Goal: Task Accomplishment & Management: Manage account settings

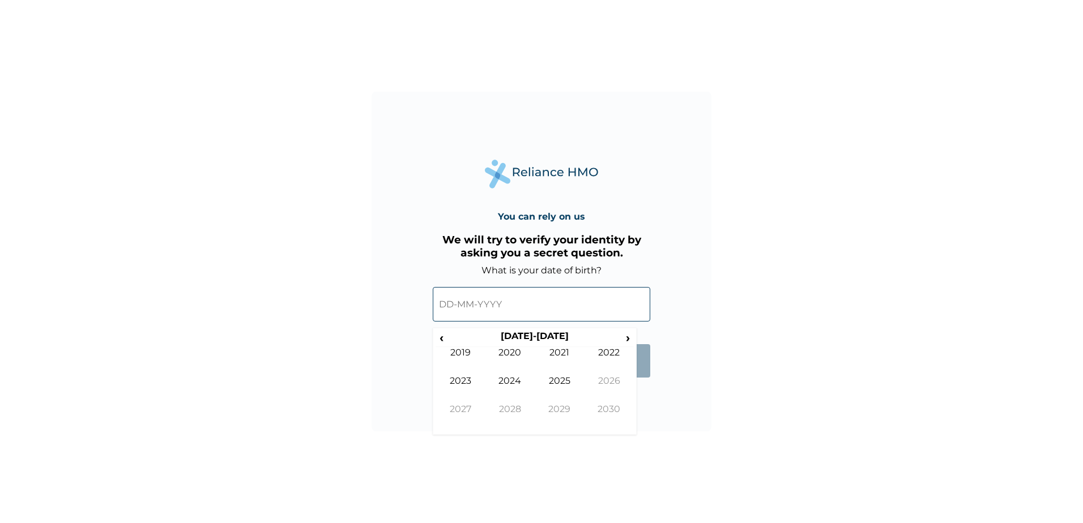
click at [452, 305] on input "text" at bounding box center [541, 304] width 217 height 35
click at [445, 343] on span "‹" at bounding box center [441, 338] width 12 height 14
click at [516, 358] on td "1990" at bounding box center [510, 361] width 50 height 28
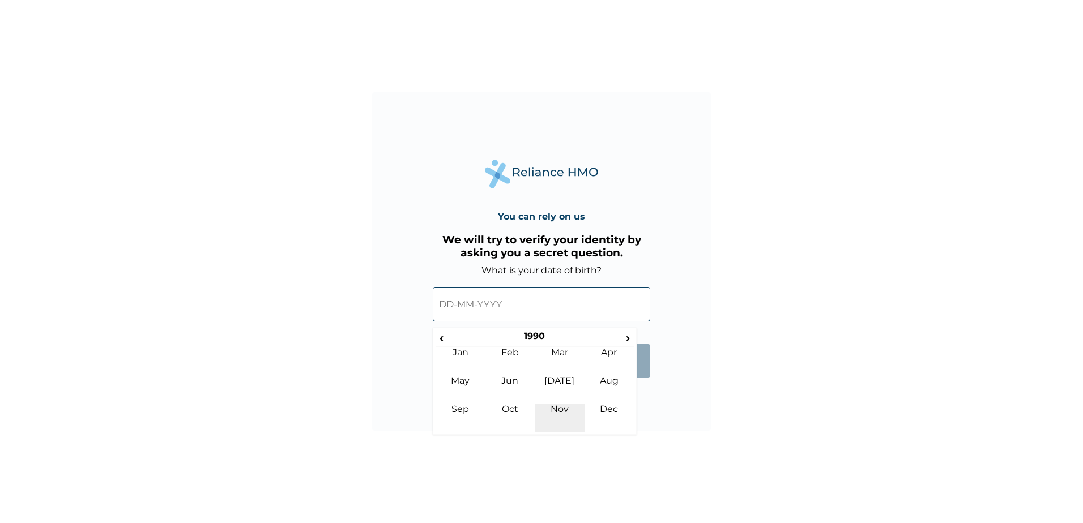
click at [564, 414] on td "Nov" at bounding box center [559, 418] width 50 height 28
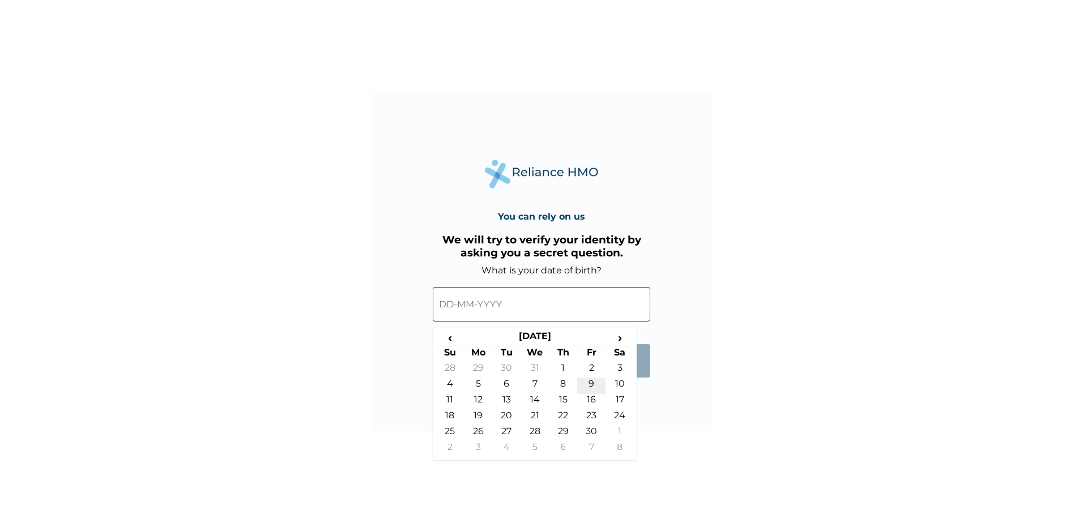
click at [597, 386] on td "9" at bounding box center [591, 386] width 28 height 16
type input "09-11-1990"
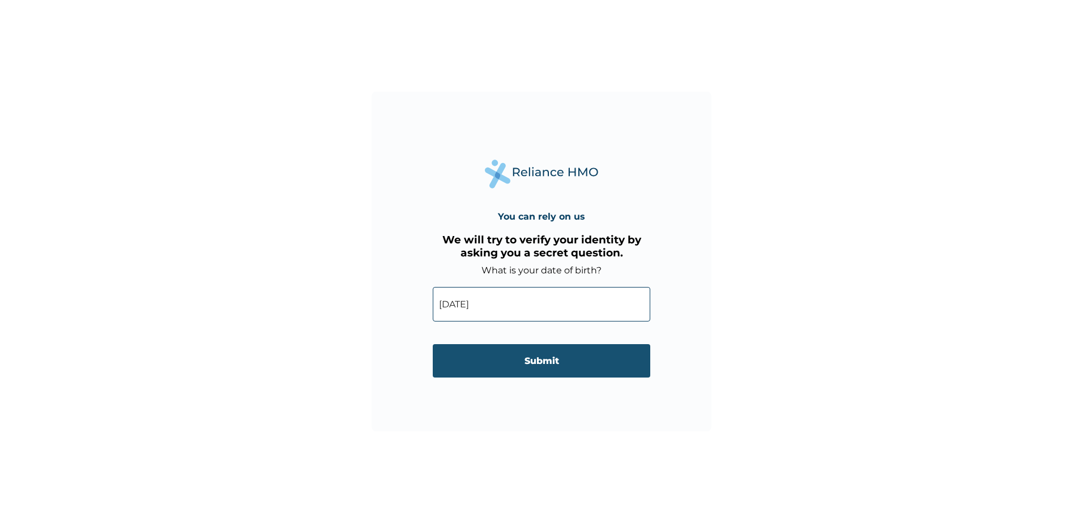
click at [553, 365] on input "Submit" at bounding box center [541, 360] width 217 height 33
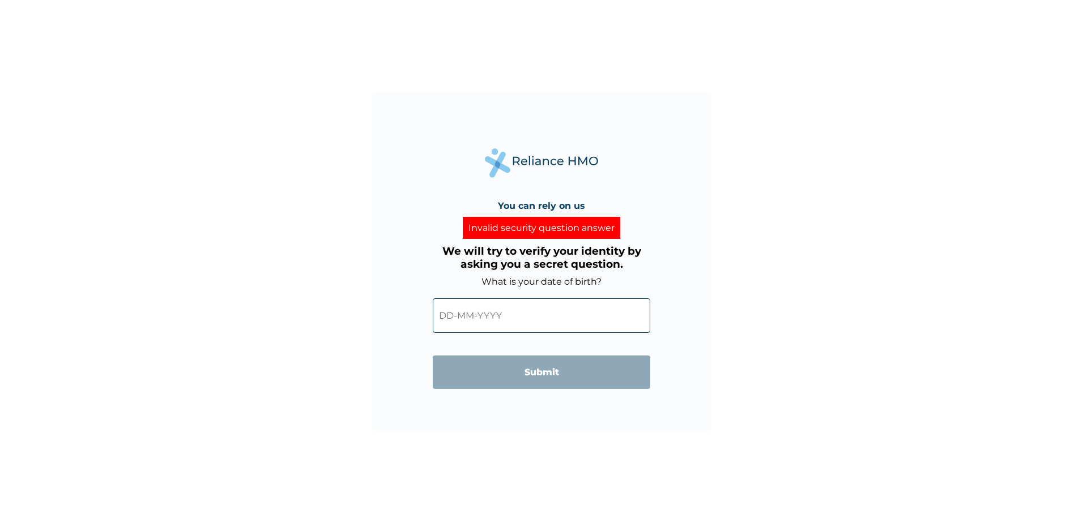
click at [464, 313] on input "text" at bounding box center [541, 315] width 217 height 35
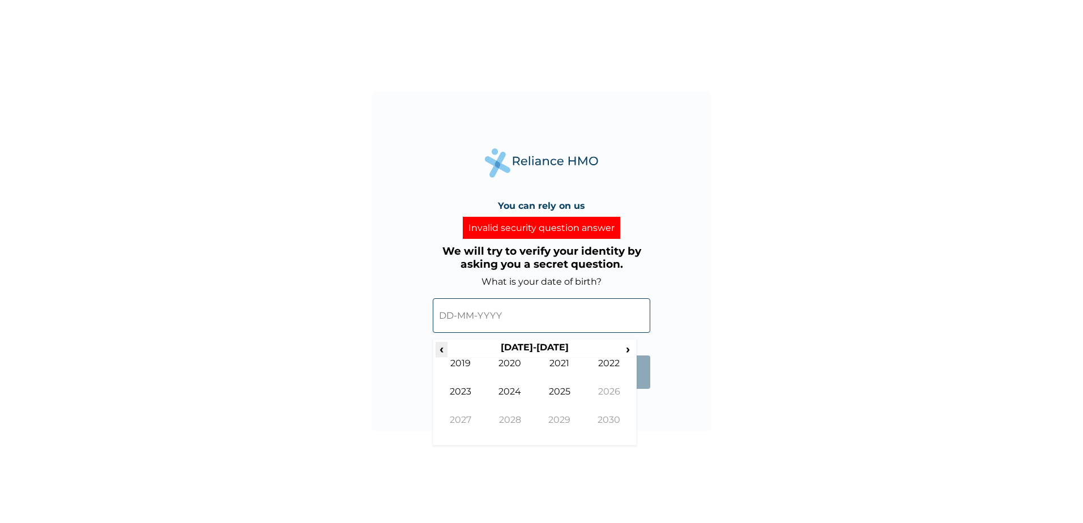
click at [442, 350] on span "‹" at bounding box center [441, 349] width 12 height 14
click at [442, 349] on span "‹" at bounding box center [441, 349] width 12 height 14
click at [439, 348] on span "‹" at bounding box center [441, 349] width 12 height 14
click at [627, 349] on span "›" at bounding box center [628, 349] width 12 height 14
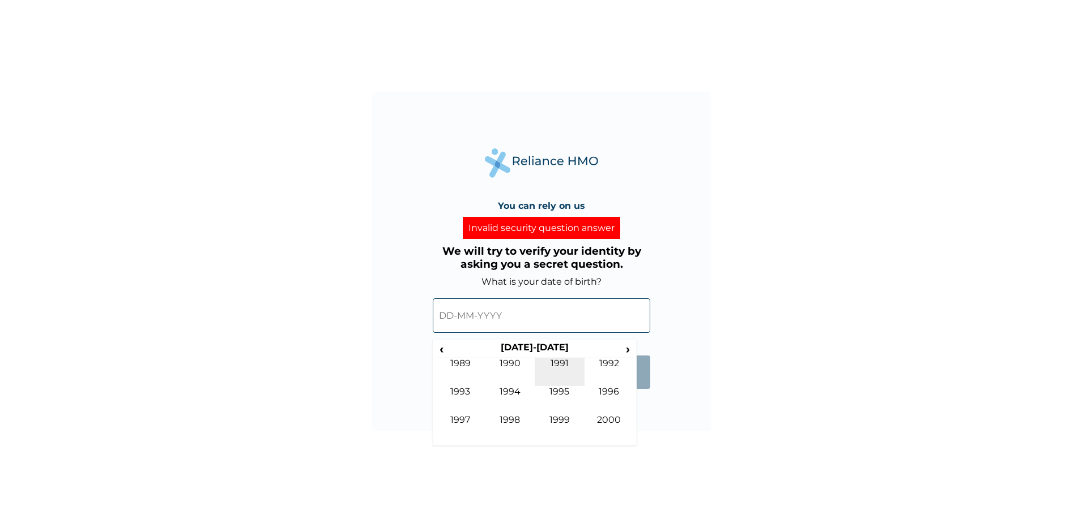
click at [567, 361] on td "1991" at bounding box center [559, 372] width 50 height 28
click at [460, 391] on td "May" at bounding box center [460, 400] width 50 height 28
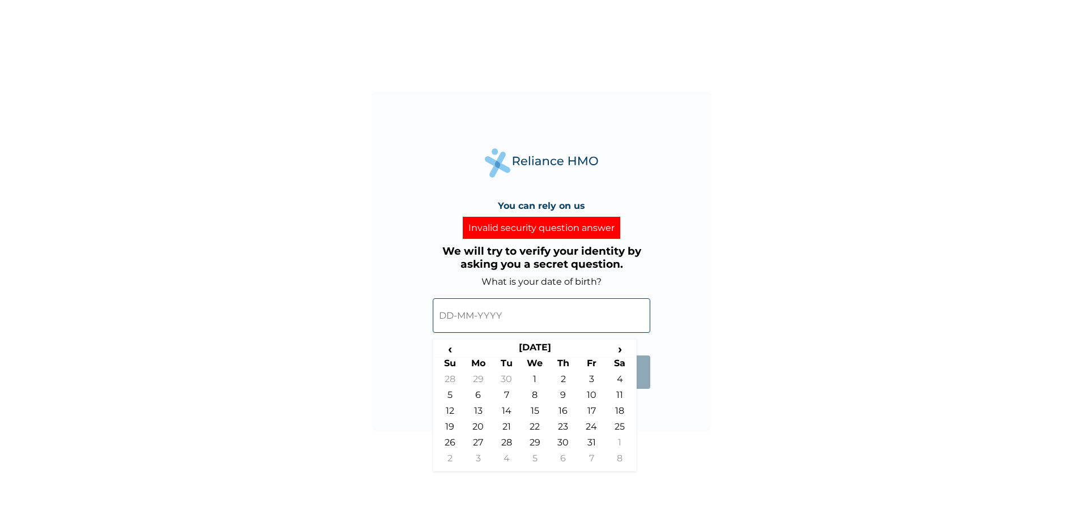
click at [615, 395] on td "11" at bounding box center [619, 398] width 28 height 16
type input "11-05-1991"
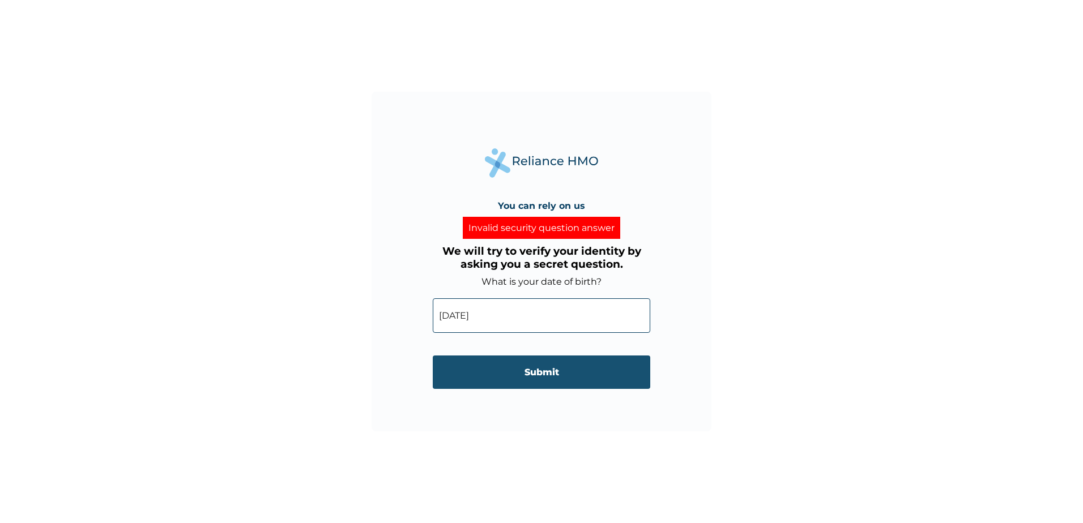
click at [562, 374] on input "Submit" at bounding box center [541, 372] width 217 height 33
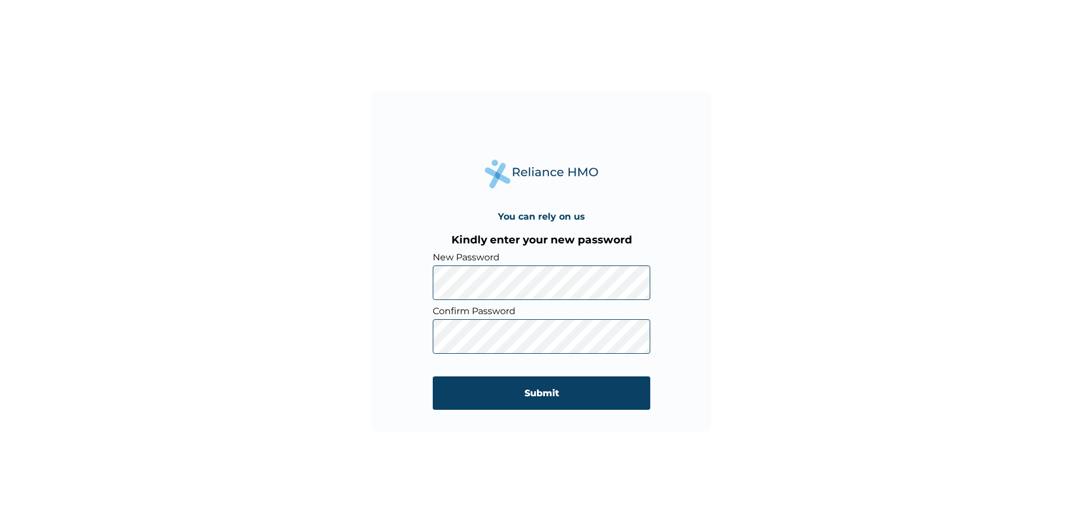
click at [823, 270] on div "You can rely on us Kindly enter your new password New Password Confirm Password…" at bounding box center [541, 261] width 1083 height 523
click at [572, 396] on input "Submit" at bounding box center [541, 393] width 217 height 33
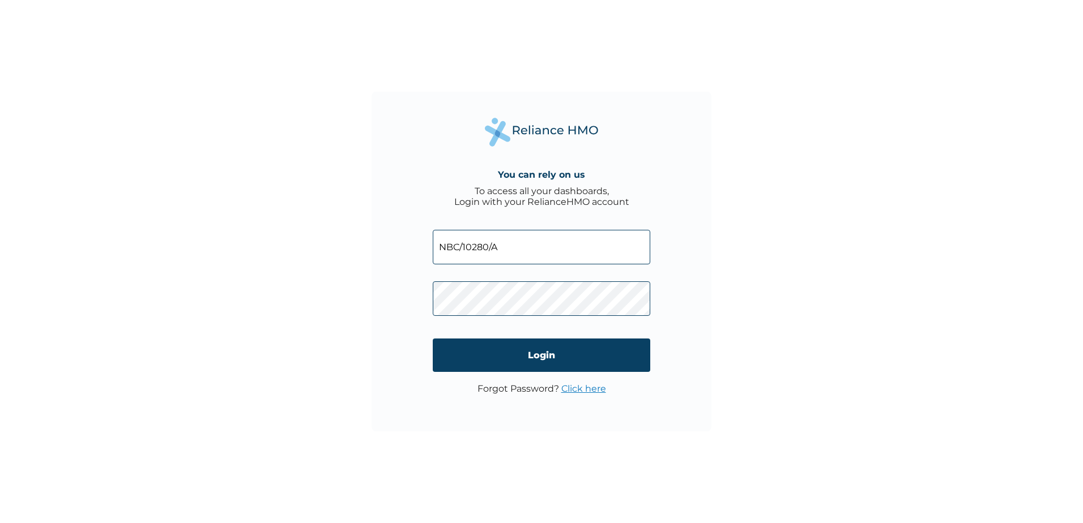
click at [529, 248] on input "NBC/10280/A" at bounding box center [541, 247] width 217 height 35
type input "NBC/10280/B"
click at [606, 357] on input "Login" at bounding box center [541, 355] width 217 height 33
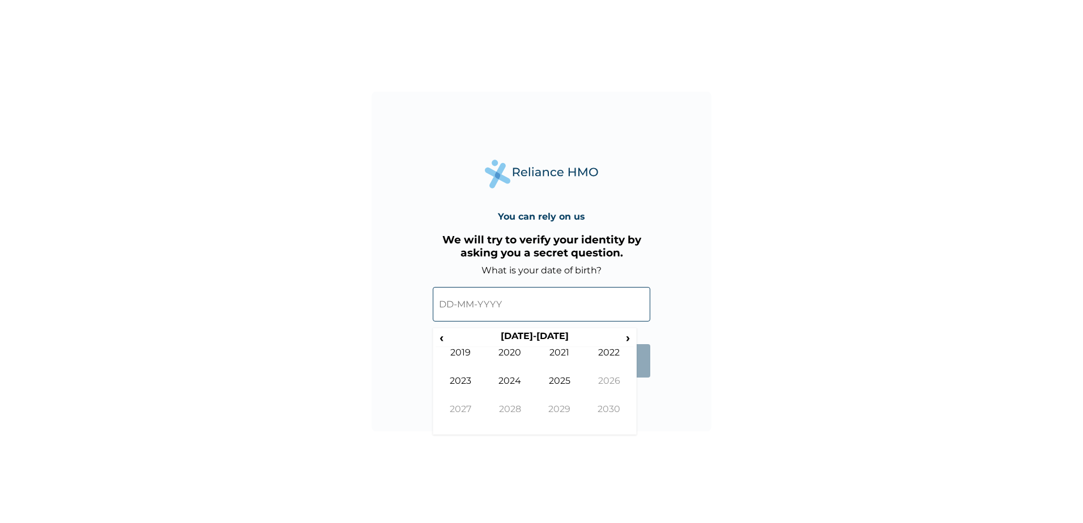
click at [444, 303] on input "text" at bounding box center [541, 304] width 217 height 35
click at [442, 342] on span "‹" at bounding box center [441, 338] width 12 height 14
click at [568, 358] on td "1991" at bounding box center [559, 361] width 50 height 28
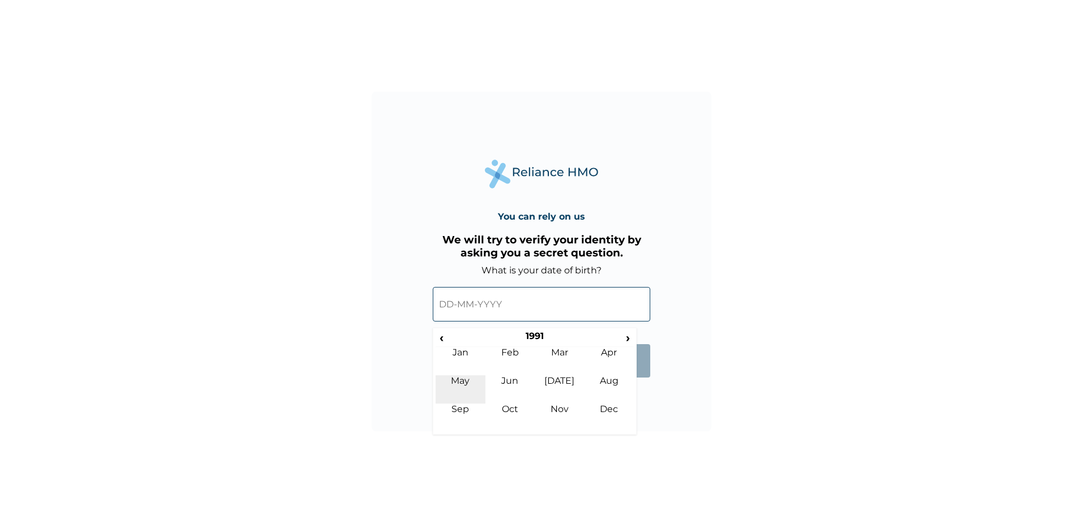
click at [466, 378] on td "May" at bounding box center [460, 389] width 50 height 28
click at [616, 388] on td "11" at bounding box center [619, 386] width 28 height 16
type input "[DATE]"
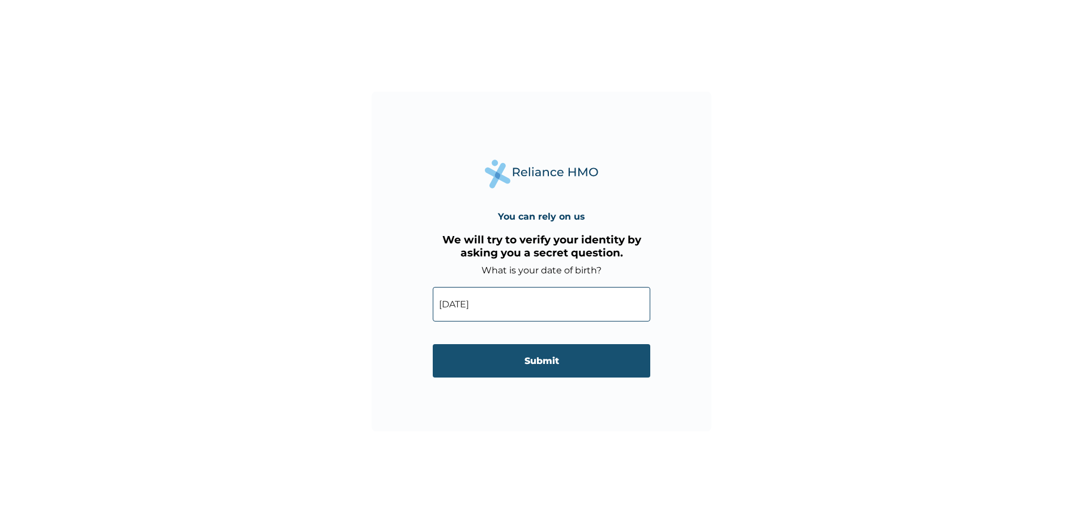
click at [558, 363] on input "Submit" at bounding box center [541, 360] width 217 height 33
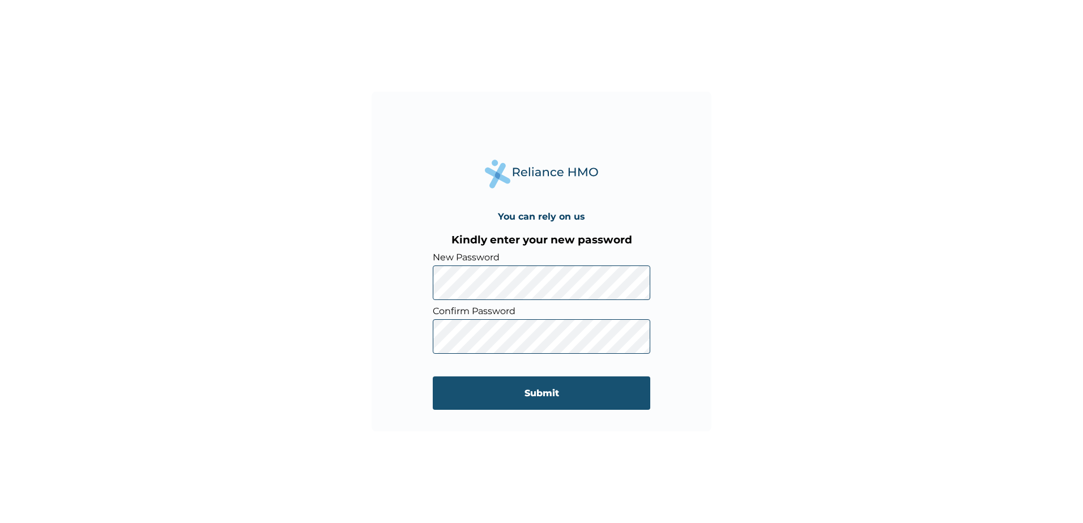
click at [643, 395] on input "Submit" at bounding box center [541, 393] width 217 height 33
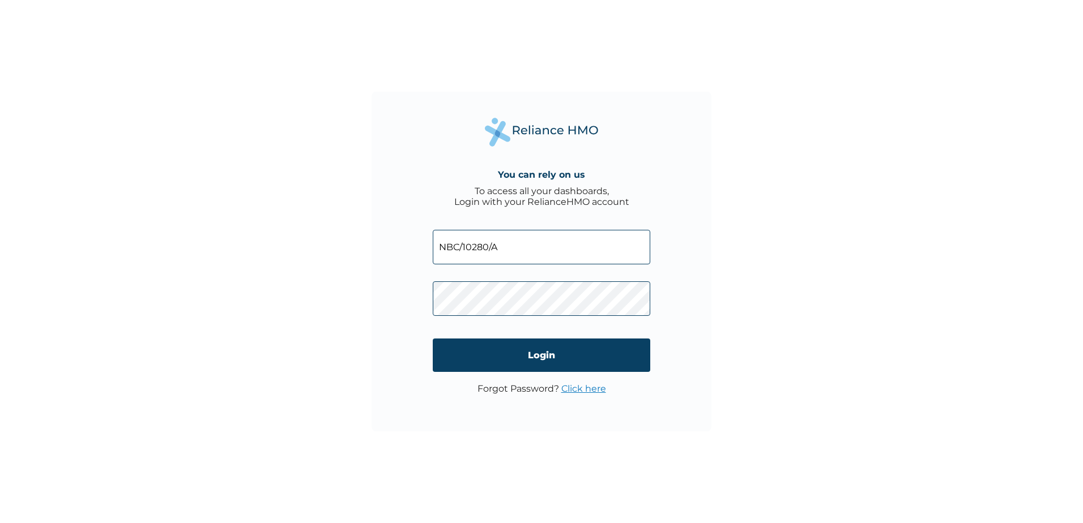
click at [527, 243] on input "NBC/10280/A" at bounding box center [541, 247] width 217 height 35
type input "NBC/10280/B"
click at [541, 234] on input "NBC/10280/A" at bounding box center [541, 247] width 217 height 35
type input "N"
type input "nbc/10280/b"
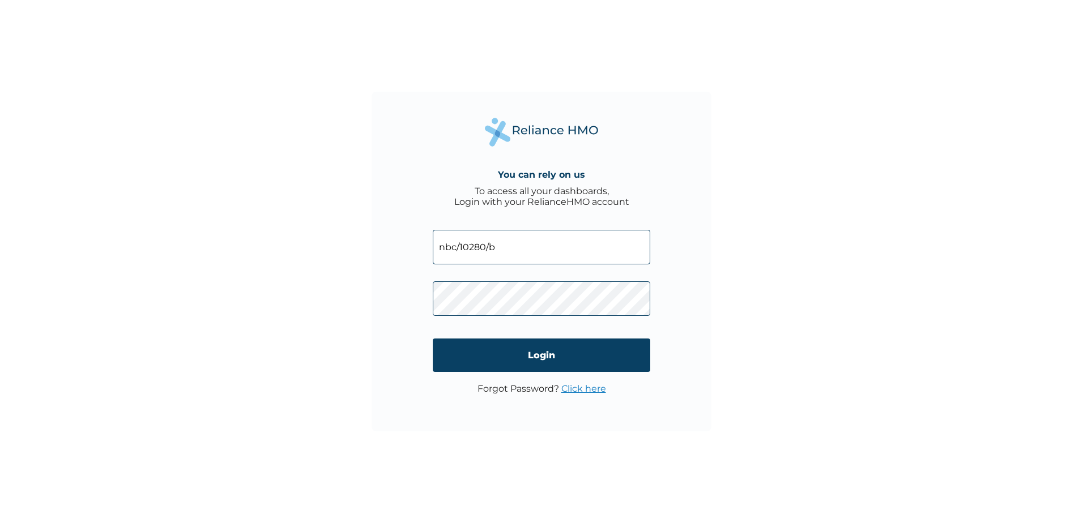
click at [589, 388] on link "Click here" at bounding box center [583, 388] width 45 height 11
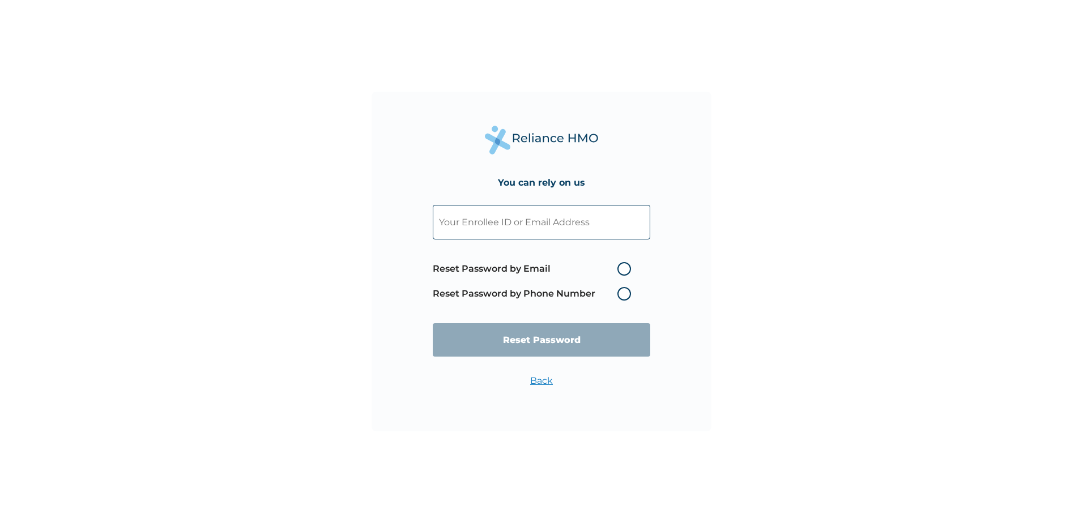
click at [625, 266] on label "Reset Password by Email" at bounding box center [535, 269] width 204 height 14
click at [619, 266] on input "Reset Password by Email" at bounding box center [610, 269] width 18 height 18
radio input "true"
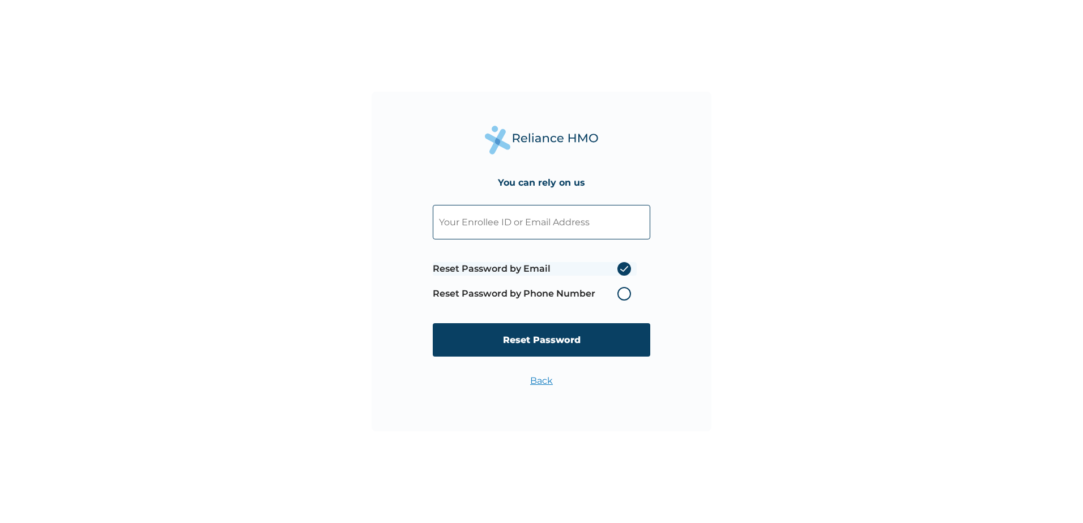
click at [523, 223] on input "text" at bounding box center [541, 222] width 217 height 35
click at [623, 291] on label "Reset Password by Phone Number" at bounding box center [535, 294] width 204 height 14
click at [510, 221] on input "text" at bounding box center [541, 222] width 217 height 35
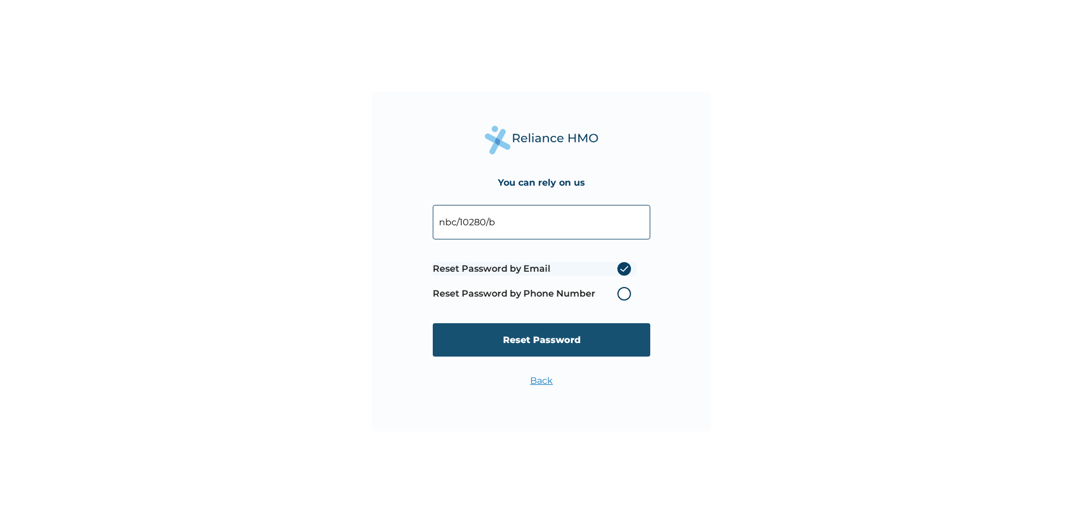
type input "nbc/10280/b"
click at [583, 349] on input "Reset Password" at bounding box center [541, 339] width 217 height 33
